Goal: Transaction & Acquisition: Purchase product/service

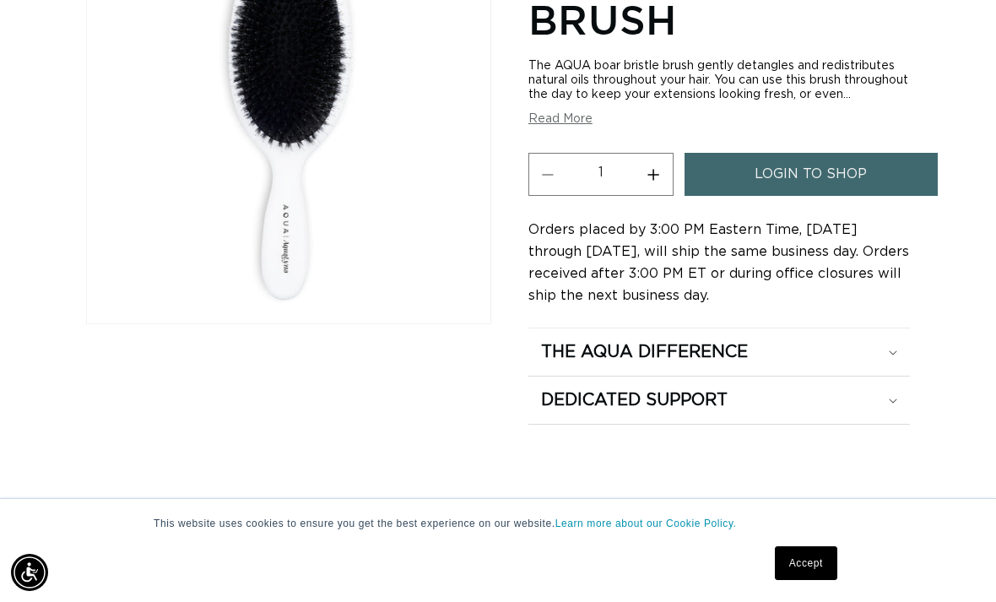
scroll to position [0, 876]
click at [897, 351] on div "The Aqua Difference" at bounding box center [719, 352] width 356 height 22
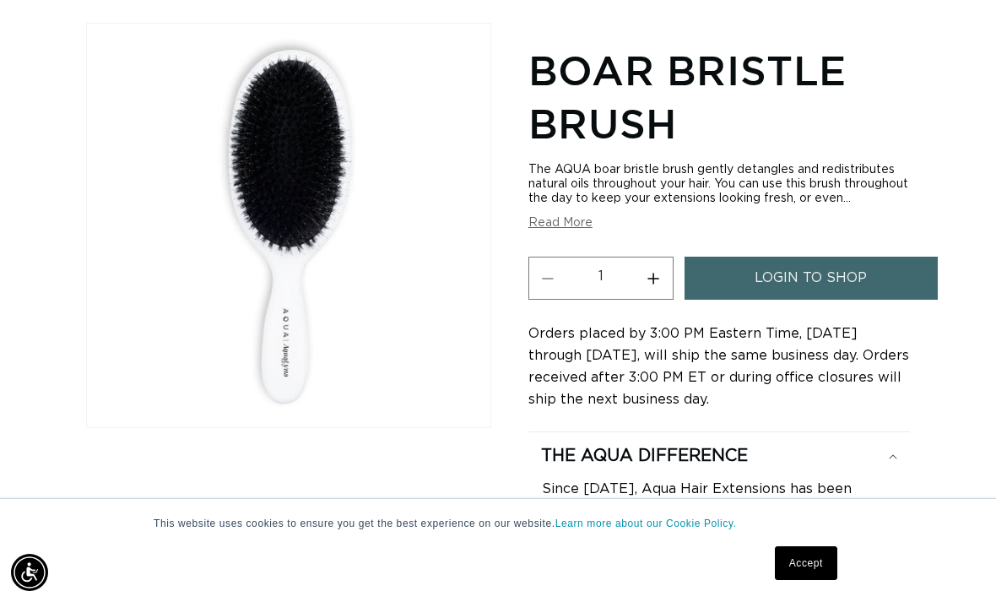
scroll to position [0, 1753]
click at [577, 218] on button "Read More" at bounding box center [560, 223] width 64 height 14
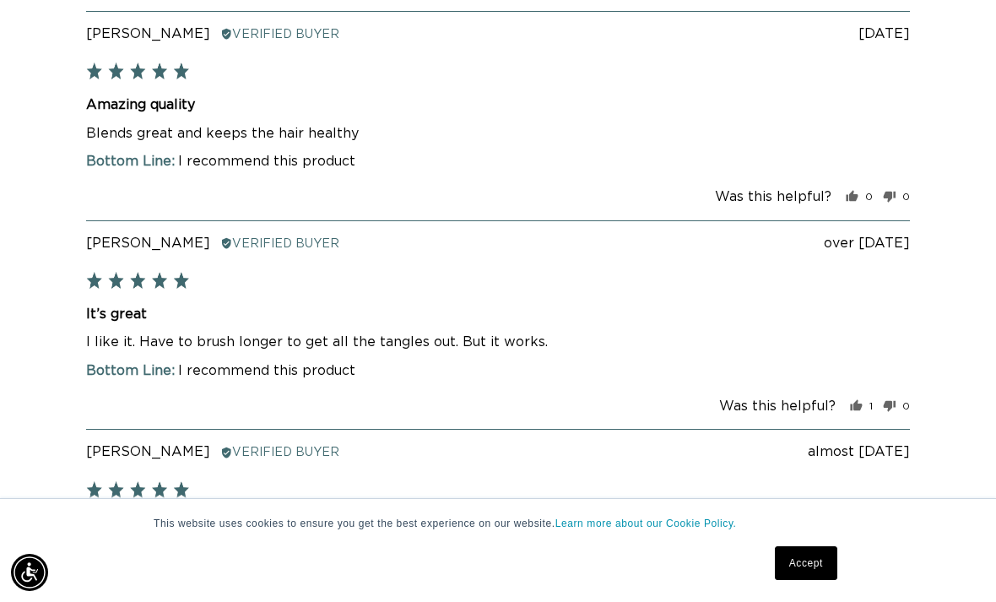
scroll to position [0, 0]
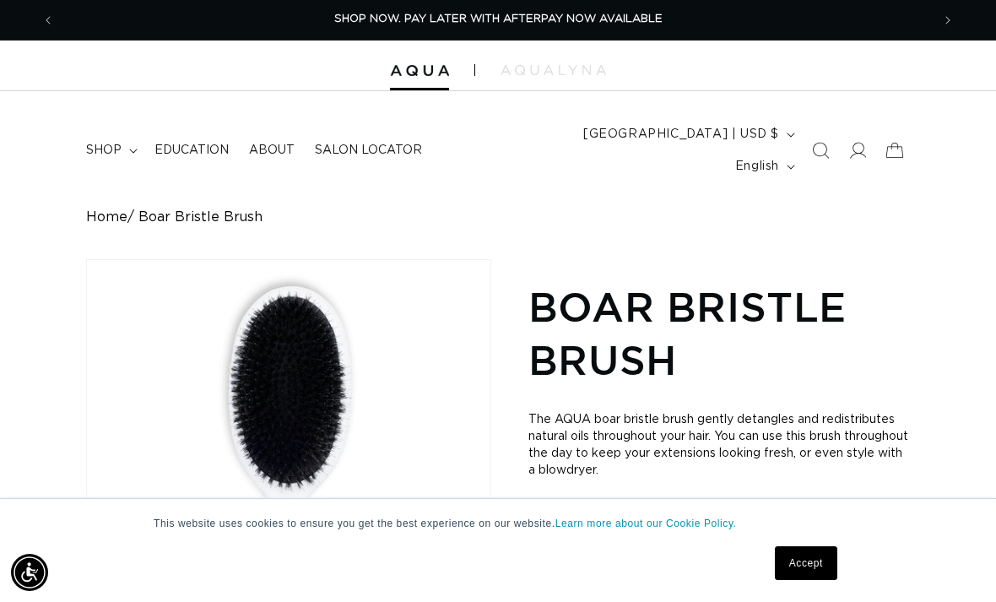
click at [224, 209] on span "Boar Bristle Brush" at bounding box center [200, 217] width 124 height 16
click at [116, 209] on link "Home" at bounding box center [106, 217] width 41 height 16
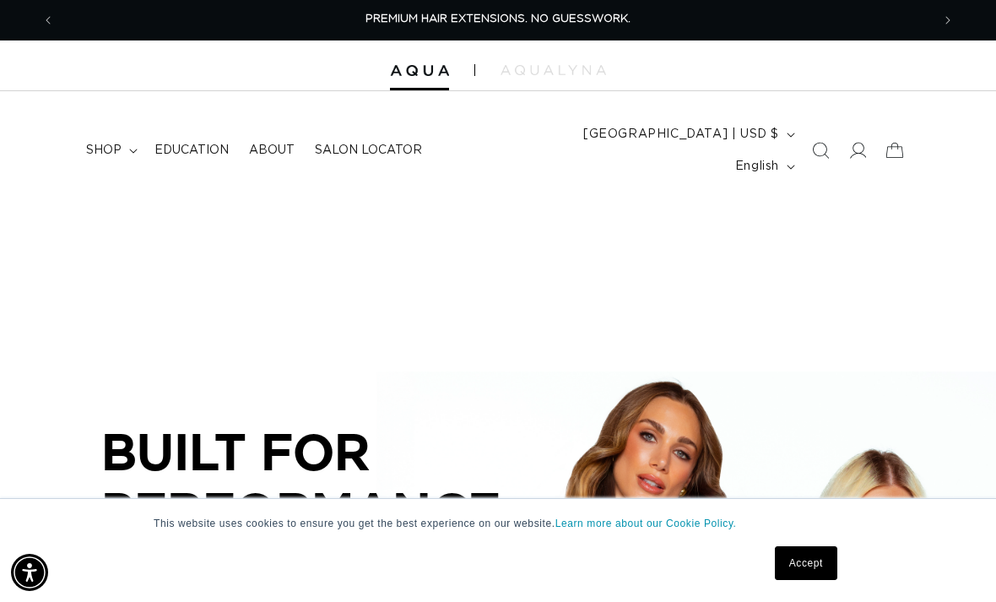
click at [125, 145] on summary "shop" at bounding box center [110, 150] width 68 height 35
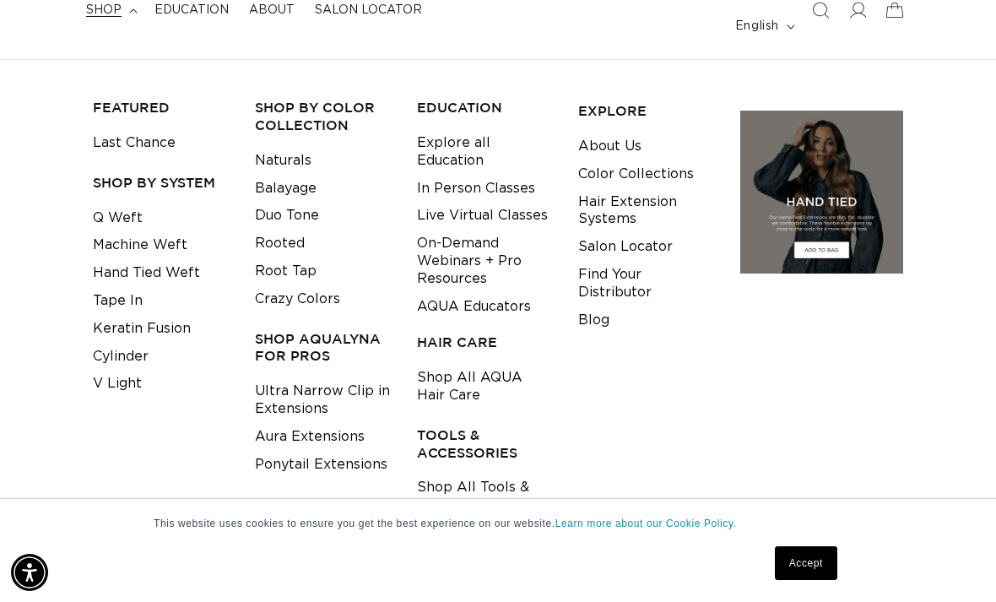
scroll to position [0, 1753]
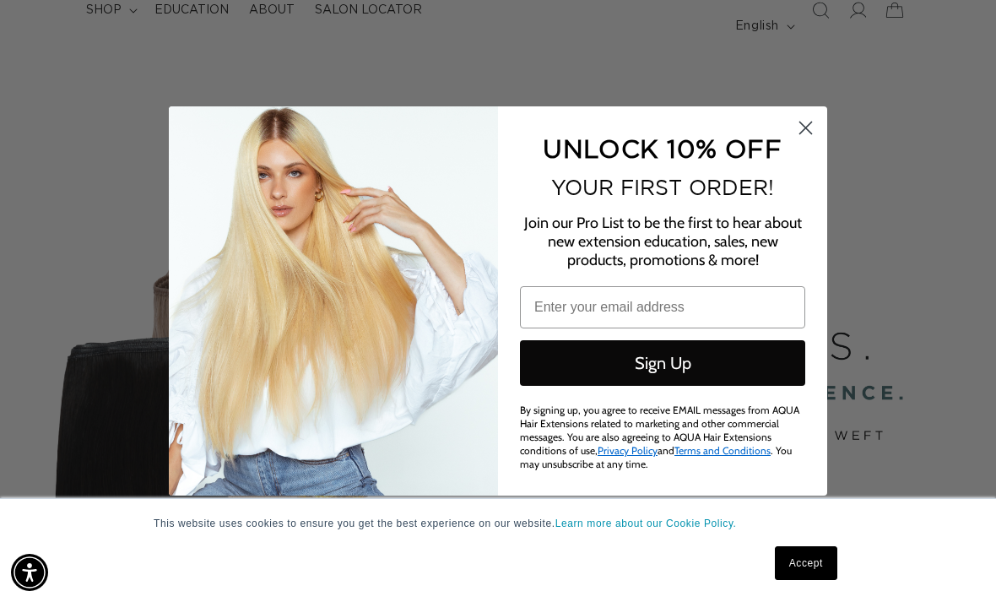
click at [803, 134] on icon "Close dialog" at bounding box center [806, 128] width 12 height 12
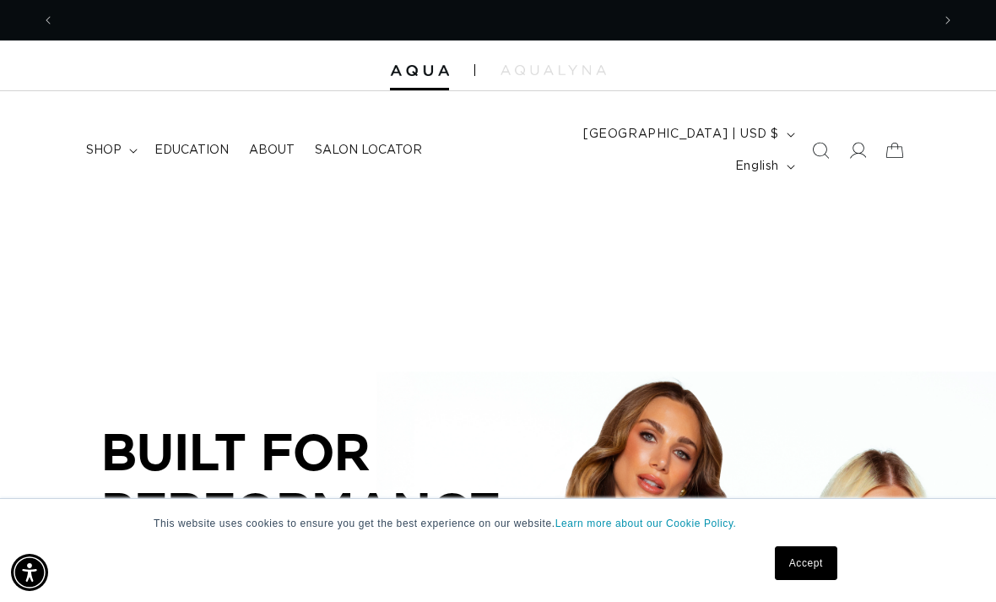
scroll to position [0, 876]
click at [118, 146] on summary "shop" at bounding box center [110, 150] width 68 height 35
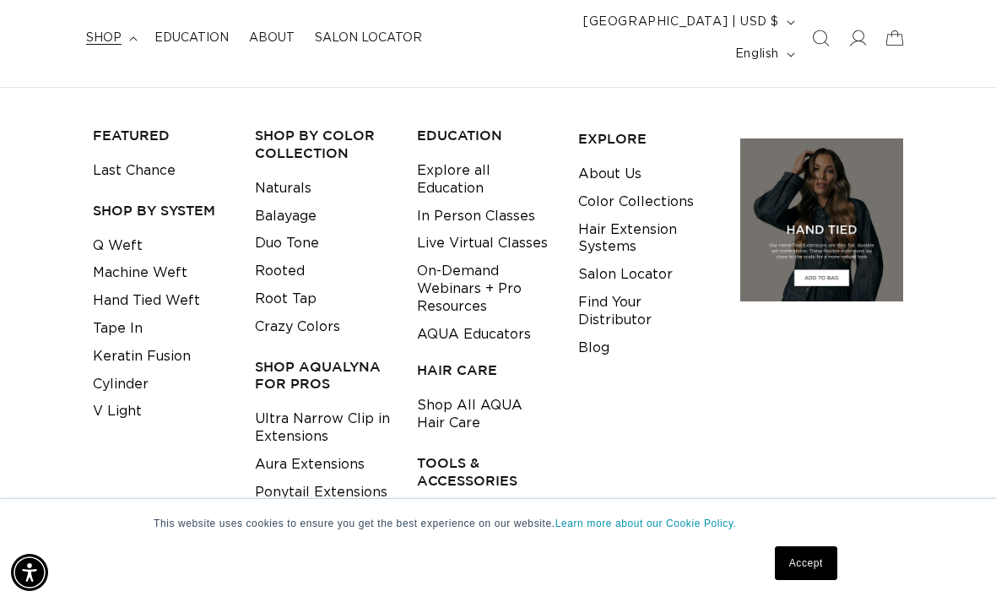
scroll to position [0, 0]
click at [497, 501] on link "Shop All Tools & Accessories" at bounding box center [485, 524] width 136 height 46
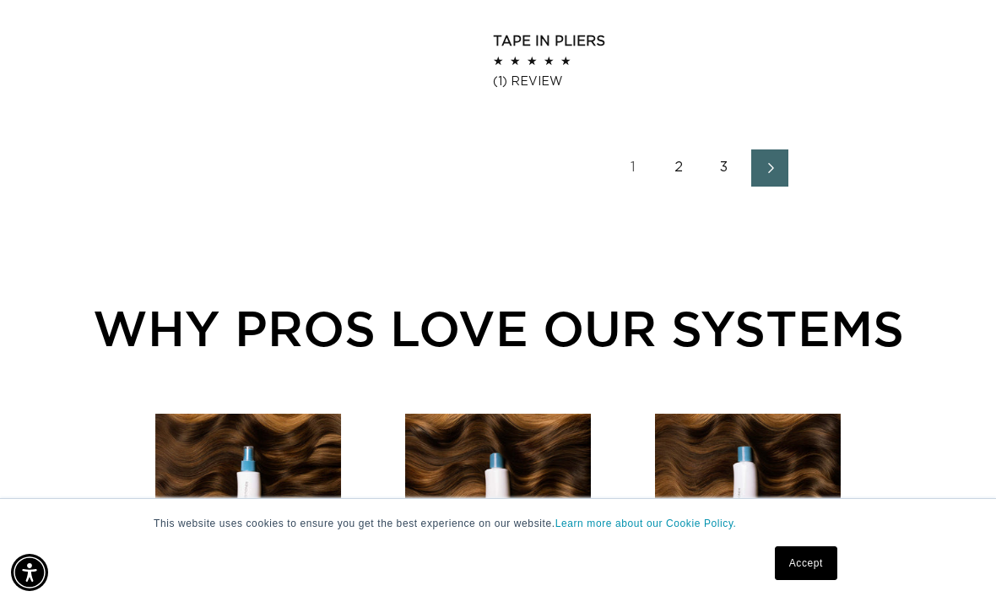
scroll to position [2560, 0]
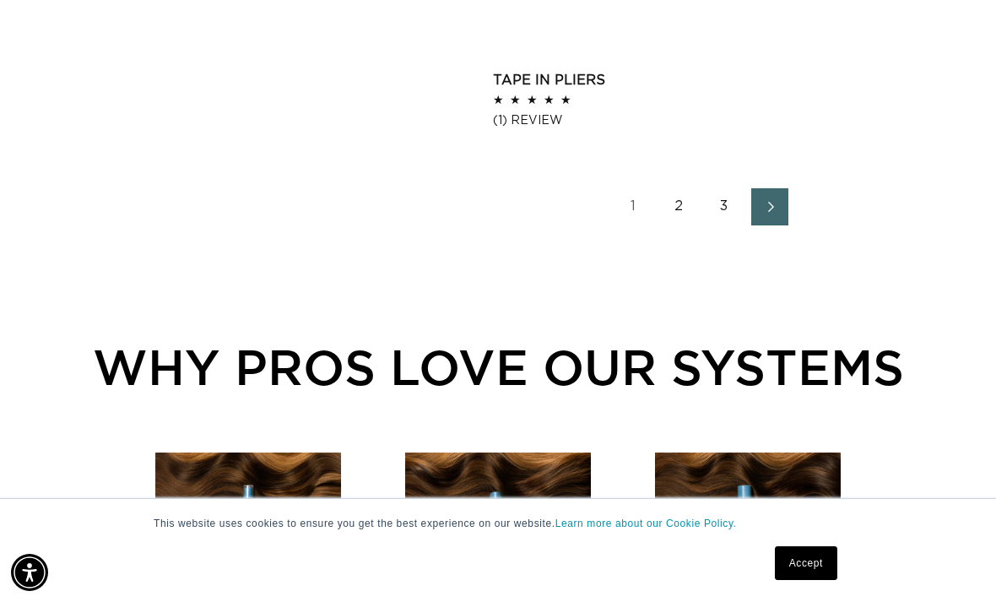
click at [626, 188] on link "1" at bounding box center [633, 206] width 37 height 37
click at [639, 188] on link "1" at bounding box center [633, 206] width 37 height 37
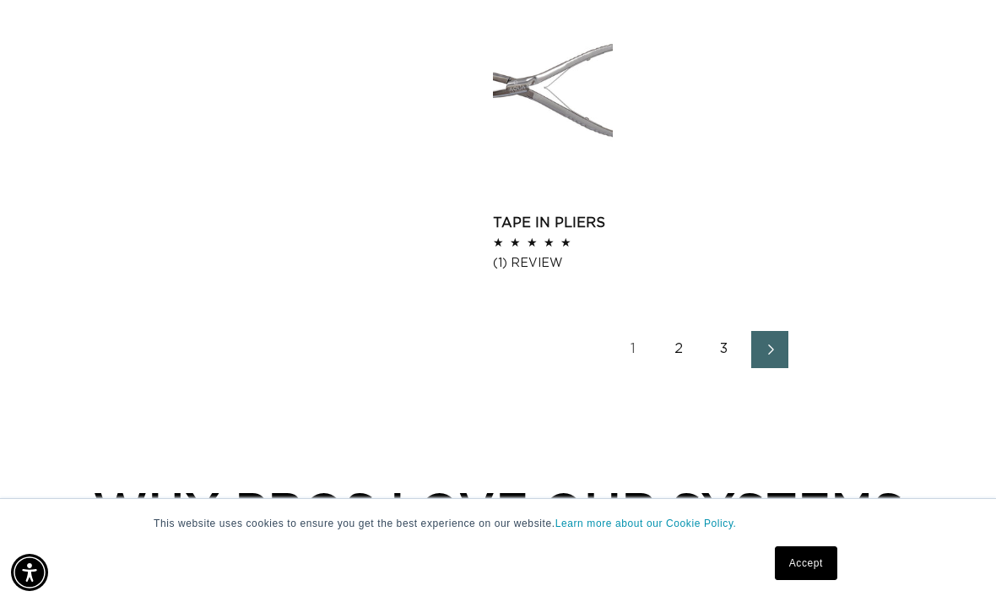
scroll to position [0, 0]
click at [647, 331] on link "1" at bounding box center [633, 349] width 37 height 37
click at [724, 331] on link "3" at bounding box center [724, 349] width 37 height 37
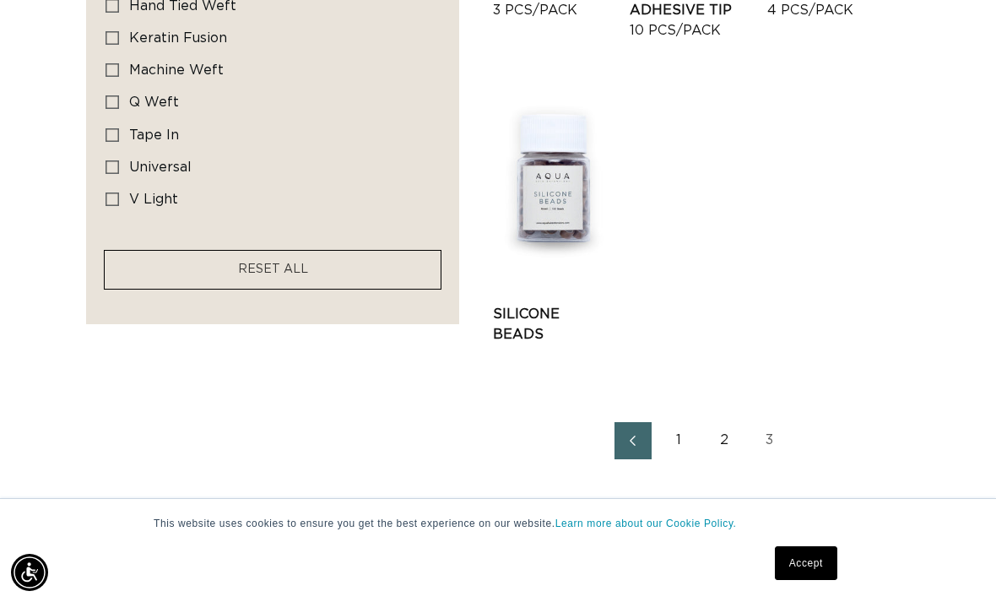
scroll to position [0, 1753]
click at [672, 422] on link "1" at bounding box center [678, 440] width 37 height 37
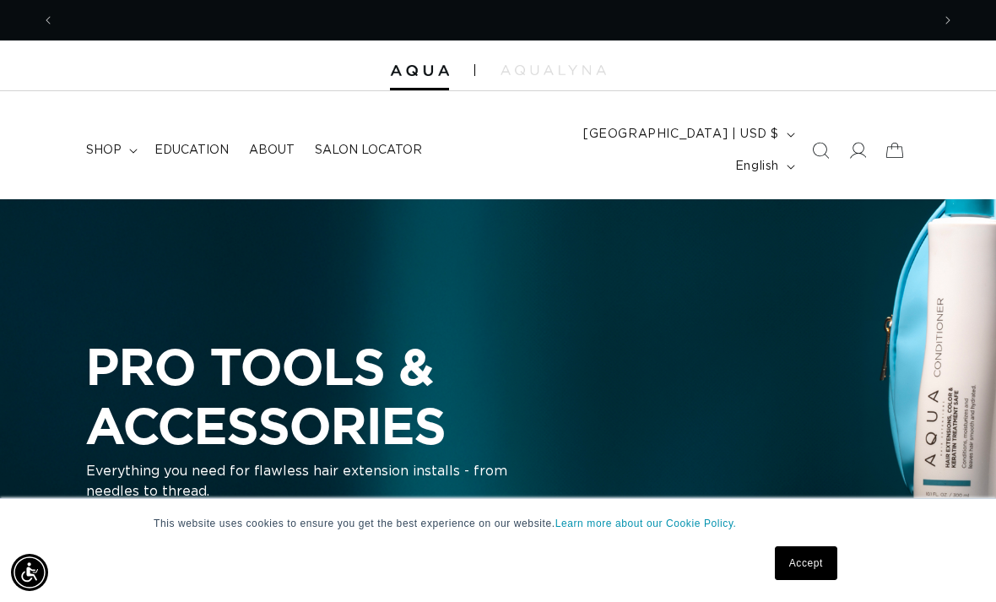
scroll to position [0, 876]
click at [107, 143] on span "shop" at bounding box center [103, 150] width 35 height 15
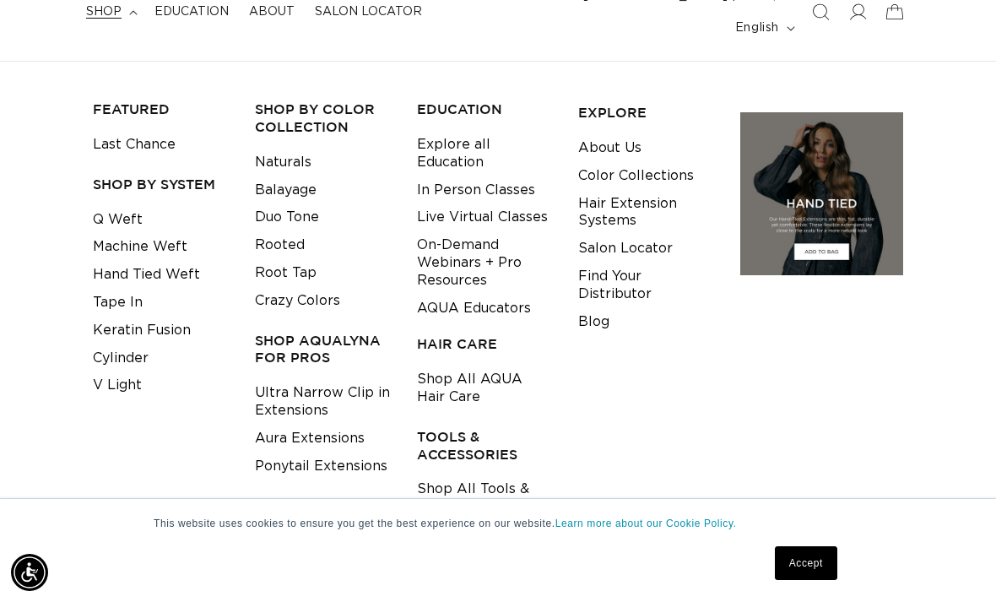
scroll to position [0, 0]
click at [534, 366] on link "Shop All AQUA Hair Care" at bounding box center [485, 389] width 136 height 46
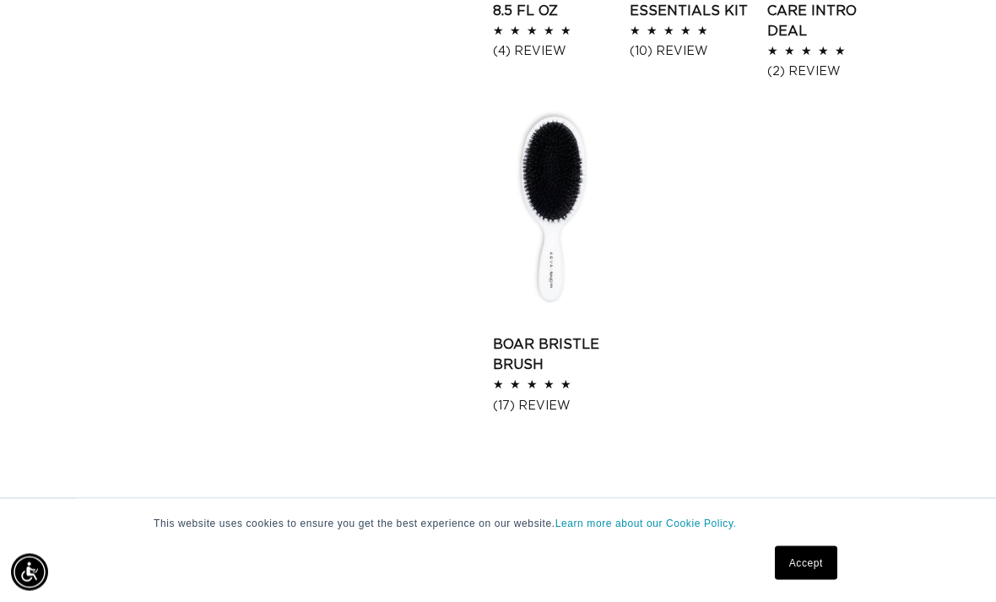
scroll to position [1698, 0]
click at [541, 334] on link "Boar Bristle Brush" at bounding box center [553, 354] width 120 height 41
